Goal: Check status: Check status

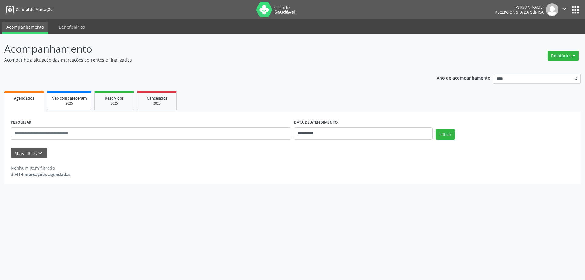
click at [67, 92] on link "Não compareceram 2025" at bounding box center [69, 100] width 45 height 19
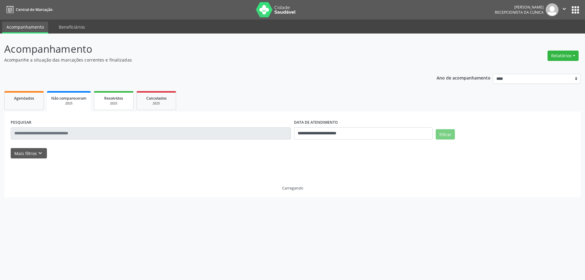
click at [98, 98] on link "Resolvidos 2025" at bounding box center [114, 100] width 40 height 19
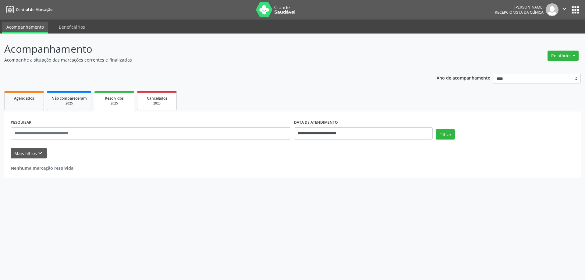
click at [142, 101] on div "Cancelados" at bounding box center [157, 98] width 30 height 6
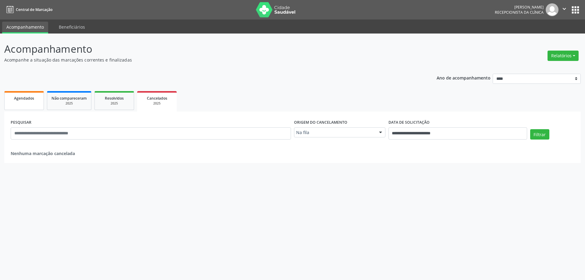
drag, startPoint x: 28, startPoint y: 91, endPoint x: 20, endPoint y: 93, distance: 8.7
click at [28, 91] on ul "Agendados Não compareceram 2025 Resolvidos 2025 Cancelados 2025" at bounding box center [292, 101] width 577 height 22
drag, startPoint x: 20, startPoint y: 93, endPoint x: 16, endPoint y: 94, distance: 3.4
click at [19, 93] on link "Agendados" at bounding box center [24, 100] width 40 height 19
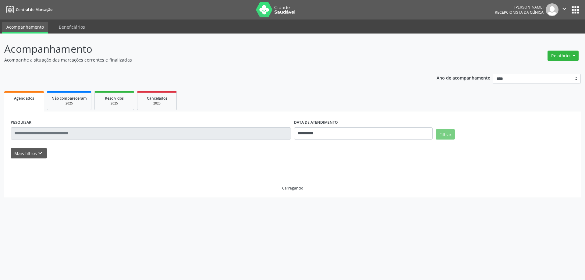
click at [16, 94] on link "Agendados" at bounding box center [24, 101] width 40 height 20
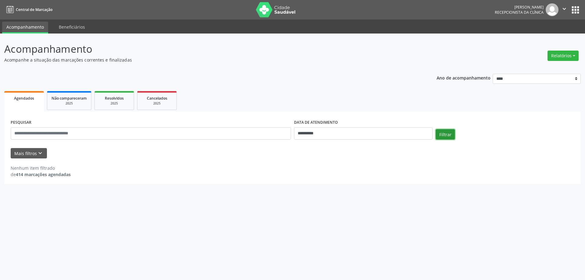
click at [445, 130] on button "Filtrar" at bounding box center [445, 134] width 19 height 10
click at [381, 134] on input "**********" at bounding box center [363, 133] width 139 height 12
click at [310, 221] on span "1" at bounding box center [312, 226] width 12 height 12
type input "**********"
click at [310, 221] on span "1" at bounding box center [312, 226] width 12 height 12
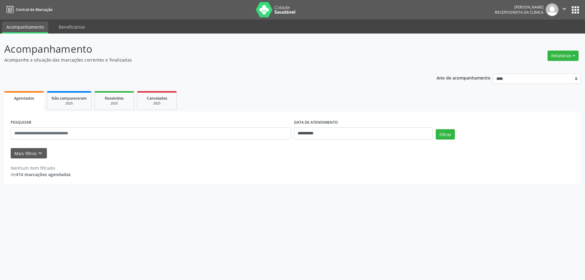
click at [310, 221] on div "**********" at bounding box center [292, 157] width 585 height 247
click at [440, 136] on button "Filtrar" at bounding box center [445, 134] width 19 height 10
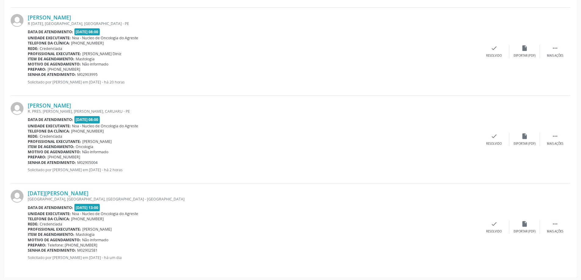
scroll to position [265, 0]
